Goal: Check status

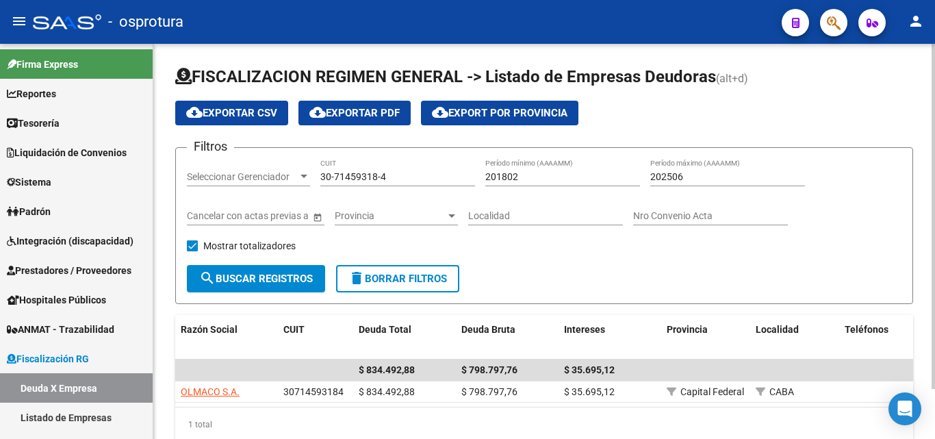
click at [409, 180] on input "30-71459318-4" at bounding box center [397, 177] width 155 height 12
paste input "071490"
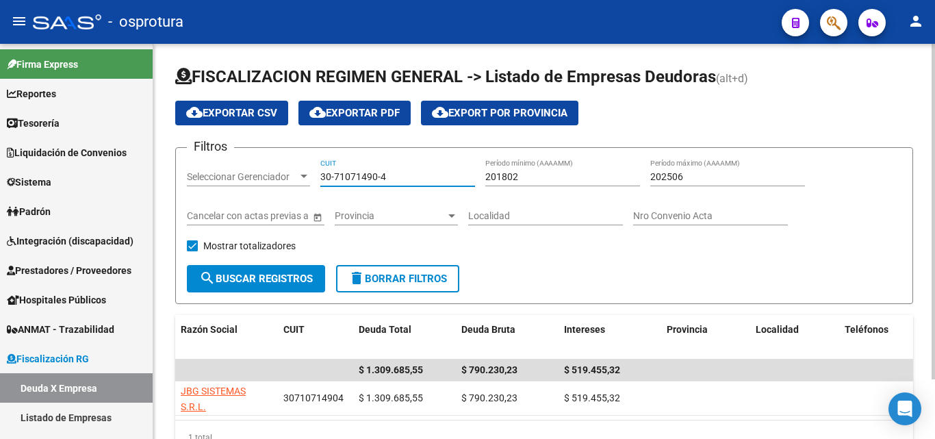
scroll to position [68, 0]
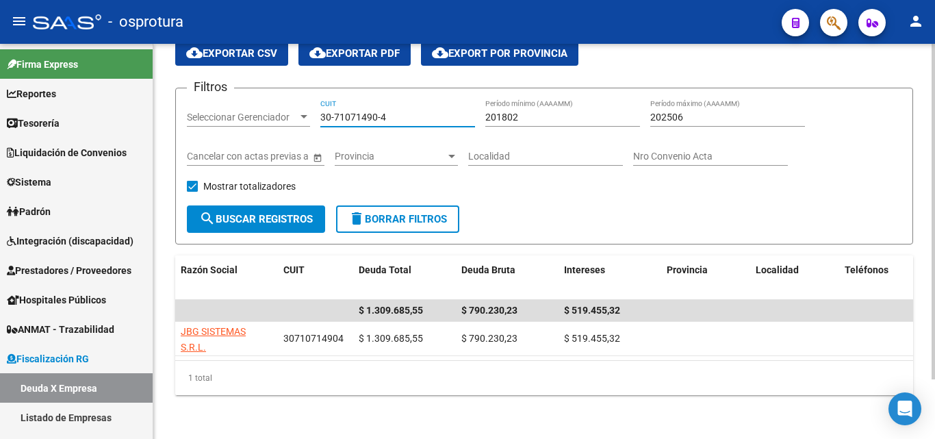
click at [401, 112] on input "30-71071490-4" at bounding box center [397, 118] width 155 height 12
click at [401, 101] on div "30-71071490-4 CUIT" at bounding box center [397, 112] width 155 height 27
click at [398, 112] on input "30-71071490-4" at bounding box center [397, 118] width 155 height 12
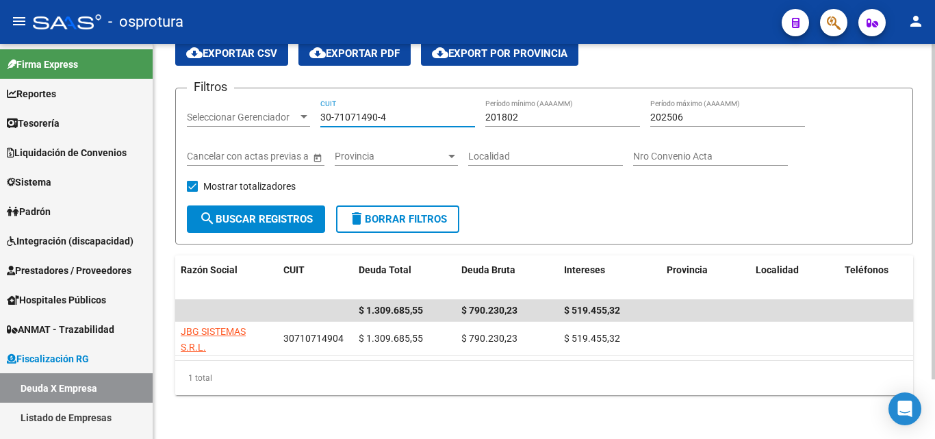
click at [398, 112] on input "30-71071490-4" at bounding box center [397, 118] width 155 height 12
paste input "64518332-7"
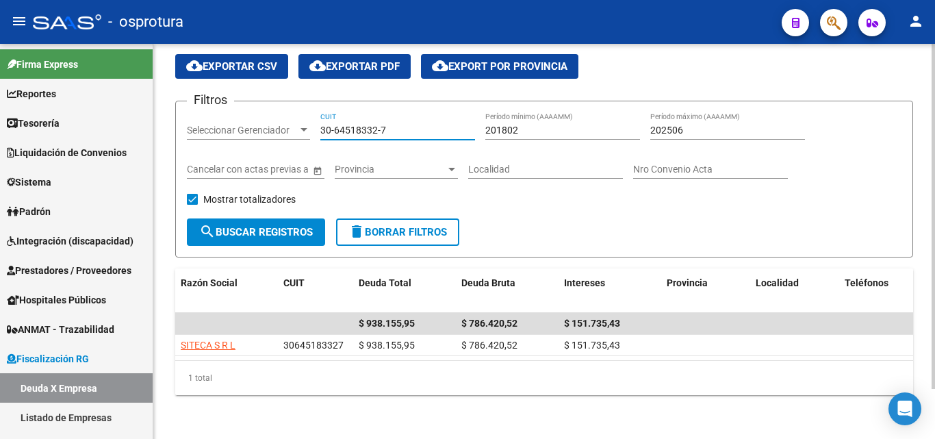
scroll to position [58, 0]
type input "30-64518332-7"
